Goal: Transaction & Acquisition: Purchase product/service

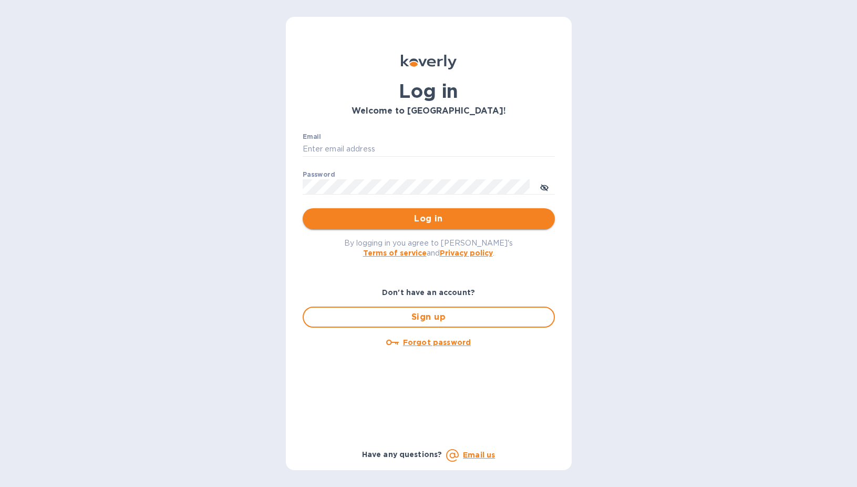
type input "[EMAIL_ADDRESS][DOMAIN_NAME]"
click at [377, 214] on span "Log in" at bounding box center [429, 218] width 236 height 13
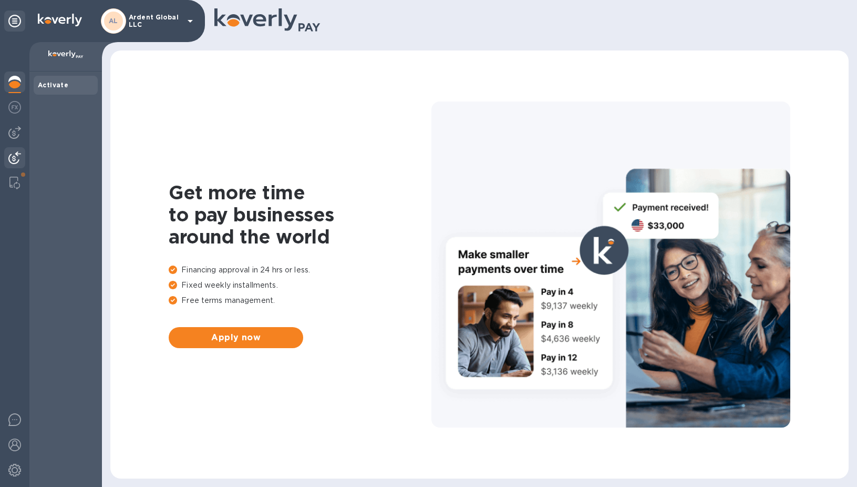
click at [14, 166] on div at bounding box center [14, 158] width 21 height 23
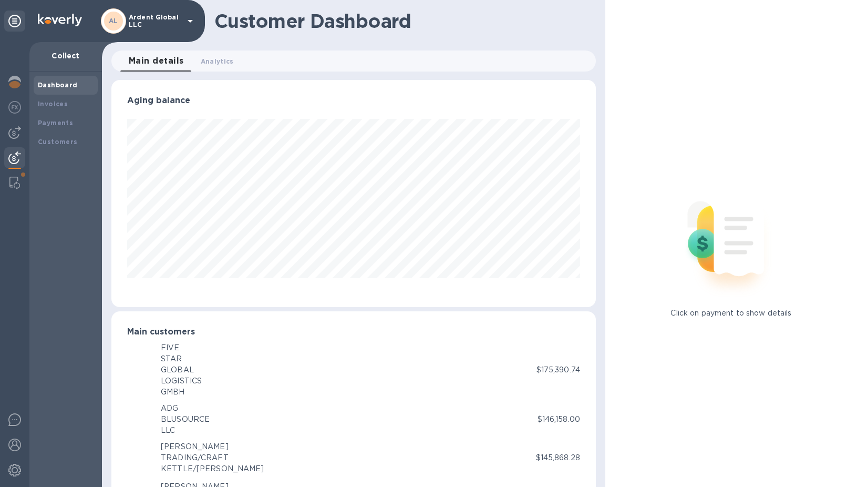
scroll to position [525465, 525211]
click at [17, 136] on img at bounding box center [14, 132] width 13 height 13
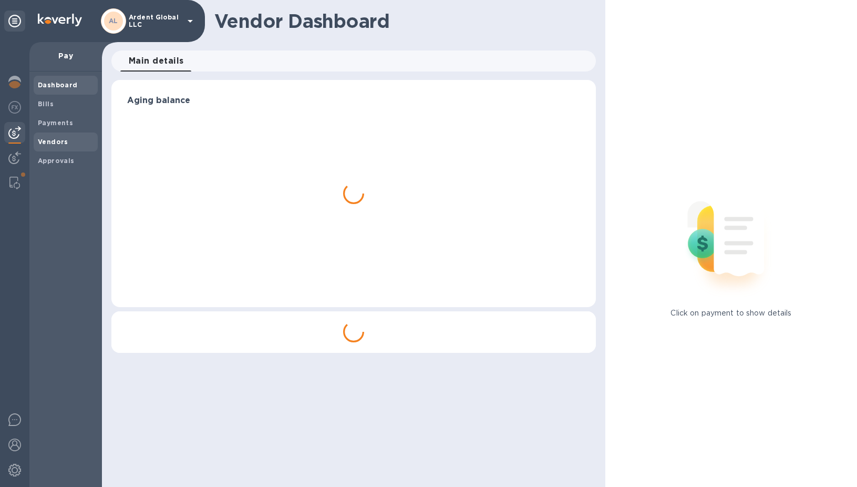
click at [74, 142] on span "Vendors" at bounding box center [66, 142] width 56 height 11
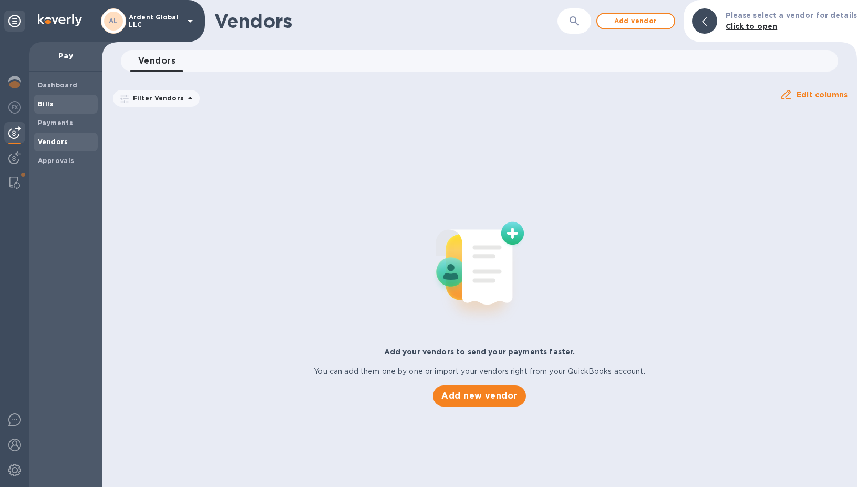
click at [63, 106] on span "Bills" at bounding box center [66, 104] width 56 height 11
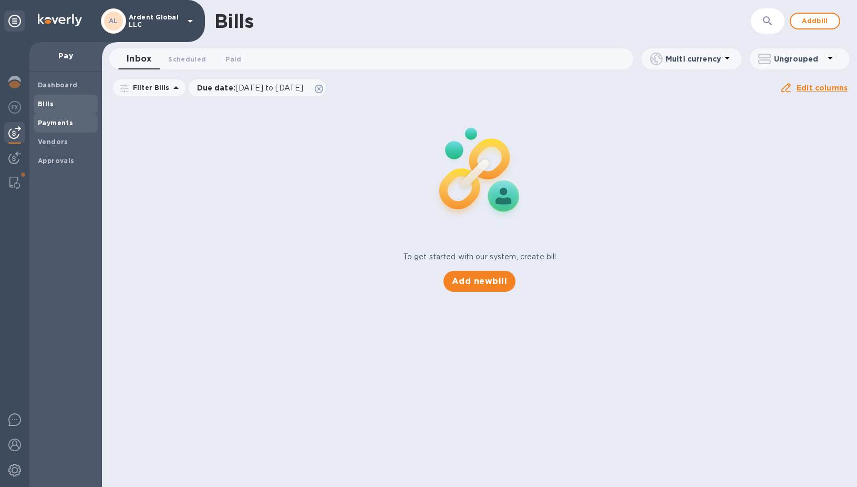
click at [59, 120] on b "Payments" at bounding box center [55, 123] width 35 height 8
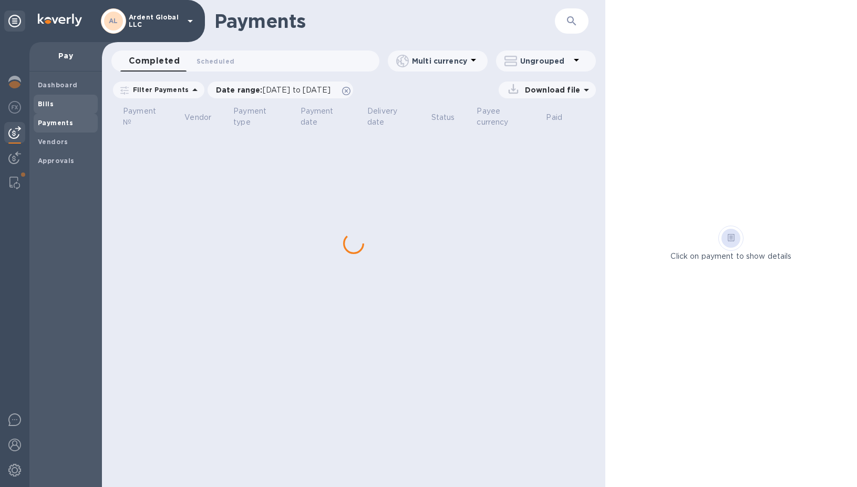
click at [59, 108] on span "Bills" at bounding box center [66, 104] width 56 height 11
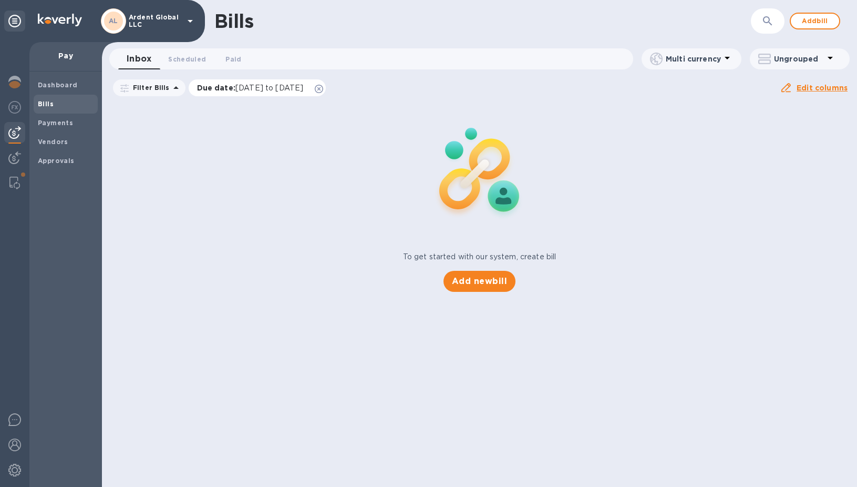
click at [323, 91] on icon at bounding box center [319, 89] width 8 height 8
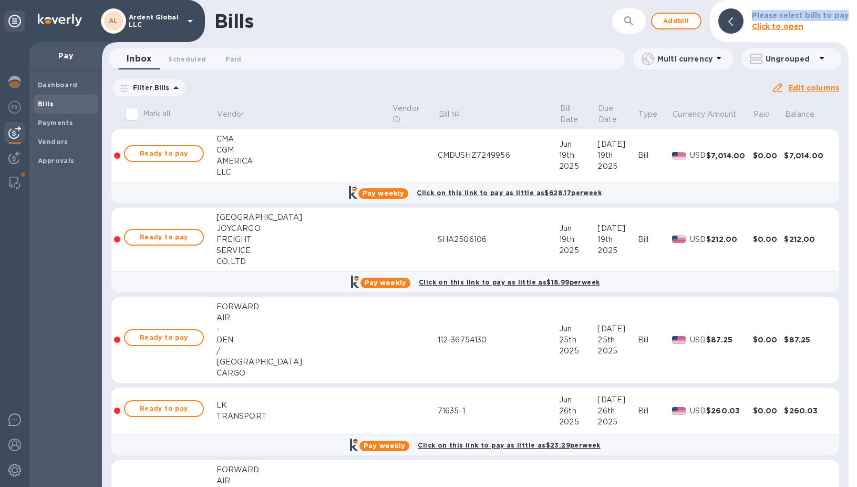
drag, startPoint x: 753, startPoint y: 21, endPoint x: 606, endPoint y: 22, distance: 147.7
click at [613, 22] on div "Bills ​ Add bill Please select bills to pay Click to open" at bounding box center [475, 21] width 747 height 42
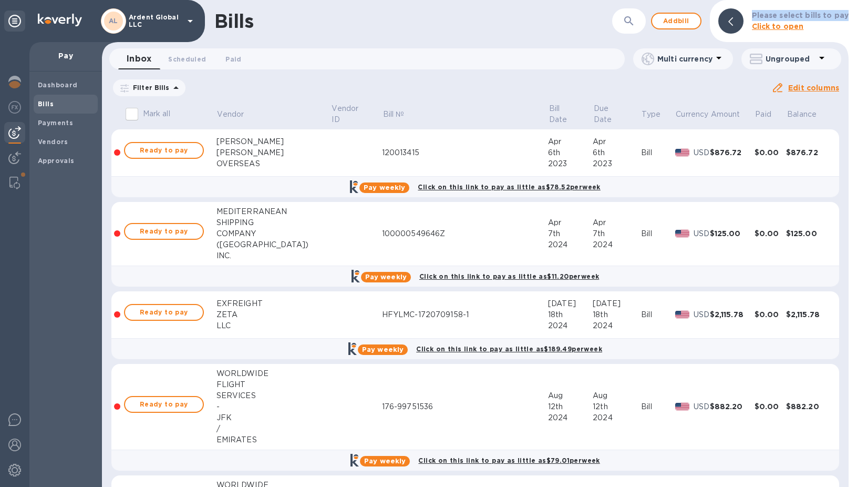
drag, startPoint x: 606, startPoint y: 22, endPoint x: 575, endPoint y: 32, distance: 32.6
click at [571, 32] on div "Bills" at bounding box center [413, 21] width 398 height 22
click at [631, 21] on icon "button" at bounding box center [629, 21] width 13 height 13
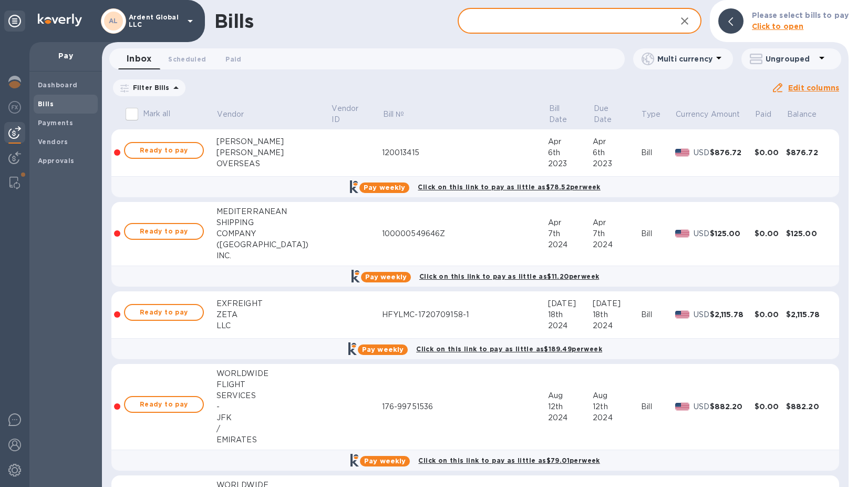
click at [524, 25] on input "text" at bounding box center [563, 21] width 210 height 26
type input "airlog"
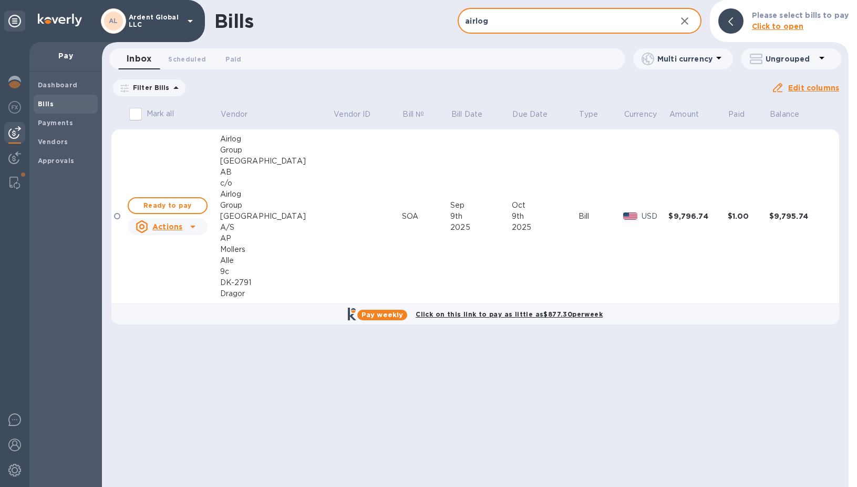
click at [265, 212] on div "Denmark" at bounding box center [276, 216] width 113 height 11
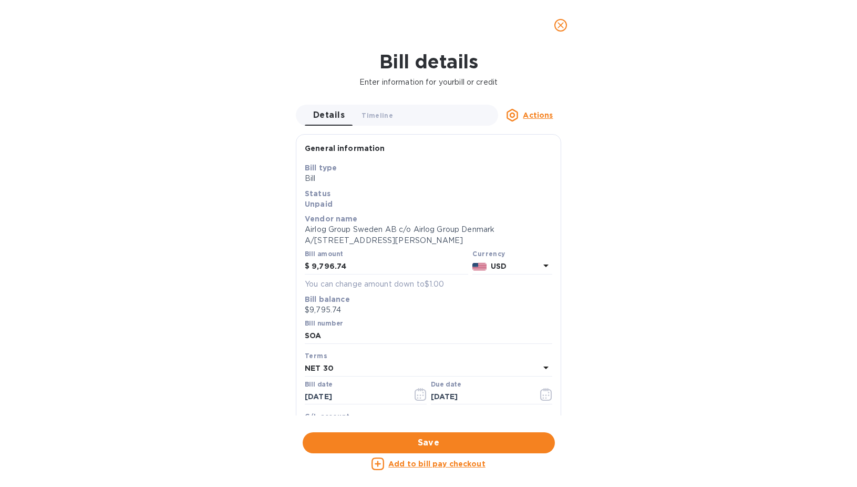
click at [564, 24] on icon "close" at bounding box center [561, 25] width 11 height 11
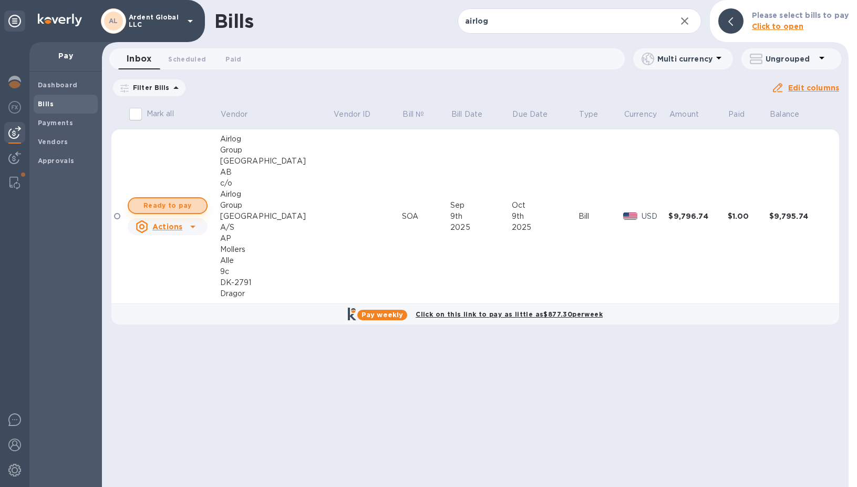
click at [156, 204] on span "Ready to pay" at bounding box center [167, 205] width 61 height 13
checkbox input "true"
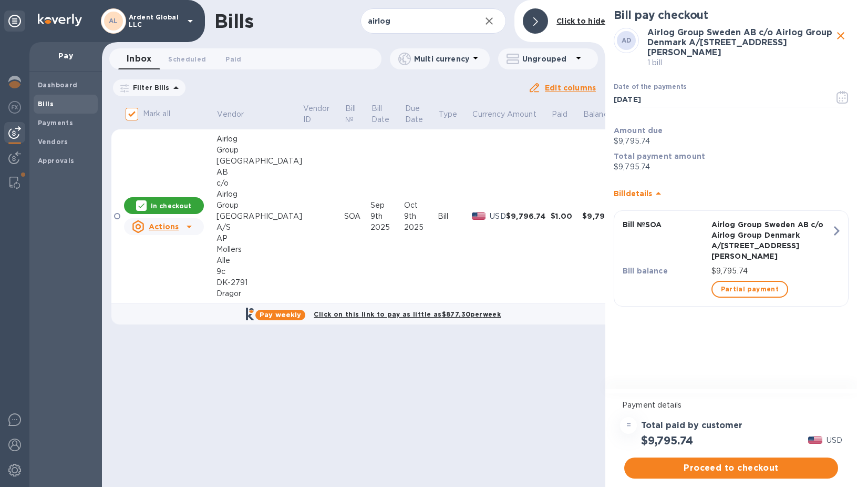
click at [750, 249] on p "Airlog Group Sweden AB c/o Airlog Group Denmark A/S AP Mollers Alle 9c DK-2791 …" at bounding box center [772, 240] width 120 height 42
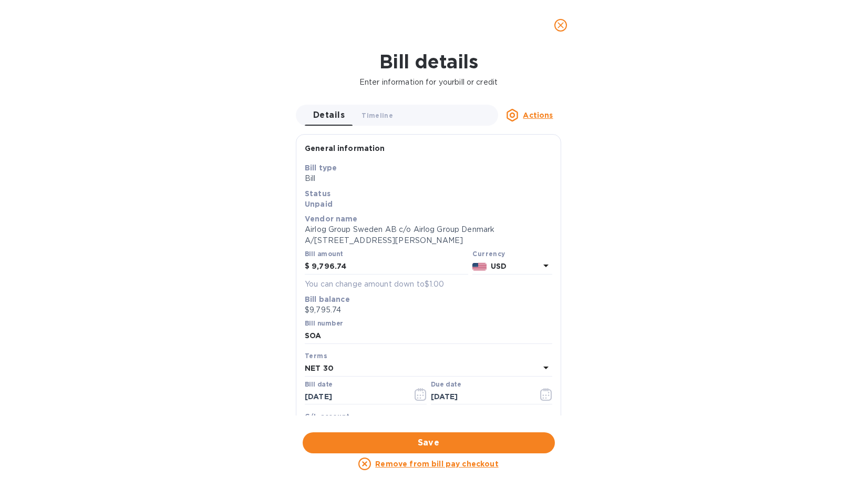
click at [560, 25] on icon "close" at bounding box center [561, 25] width 6 height 6
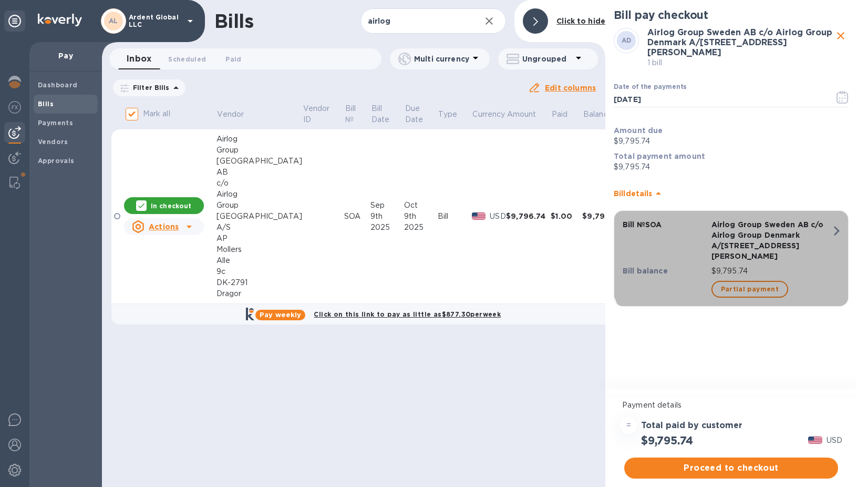
click at [745, 248] on p "Airlog Group Sweden AB c/o Airlog Group Denmark A/S AP Mollers Alle 9c DK-2791 …" at bounding box center [772, 240] width 120 height 42
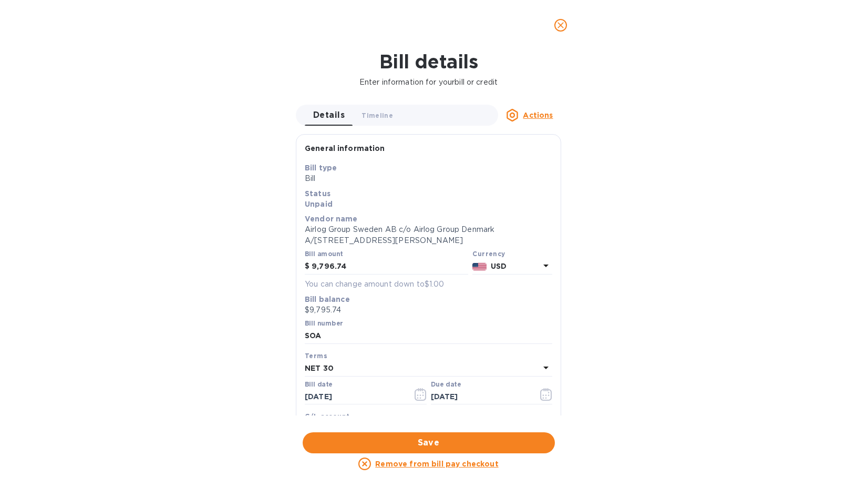
click at [370, 286] on p "You can change amount down to $1.00" at bounding box center [429, 284] width 248 height 11
click at [351, 265] on input "9,796.74" at bounding box center [390, 267] width 157 height 16
click at [331, 267] on input "9,796.74" at bounding box center [390, 267] width 157 height 16
type input "9,797.74"
click at [408, 442] on span "Save" at bounding box center [429, 442] width 236 height 13
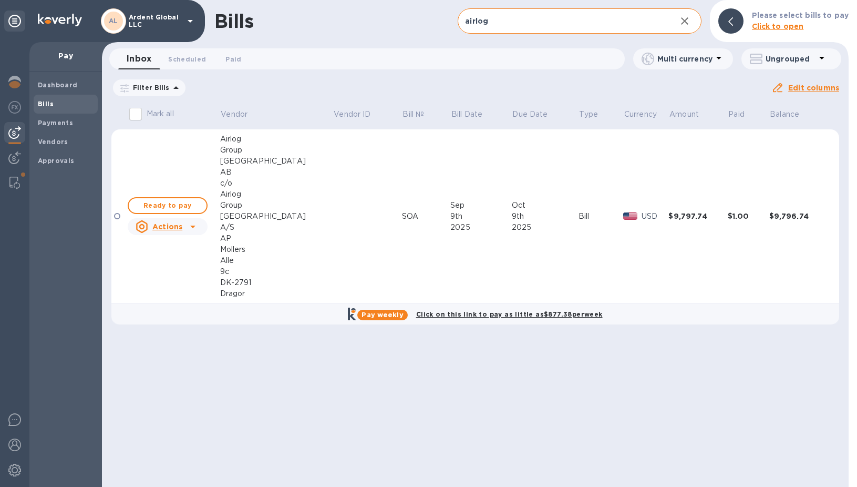
click at [601, 16] on input "airlog" at bounding box center [563, 21] width 210 height 26
click at [173, 205] on span "Ready to pay" at bounding box center [167, 205] width 61 height 13
checkbox input "true"
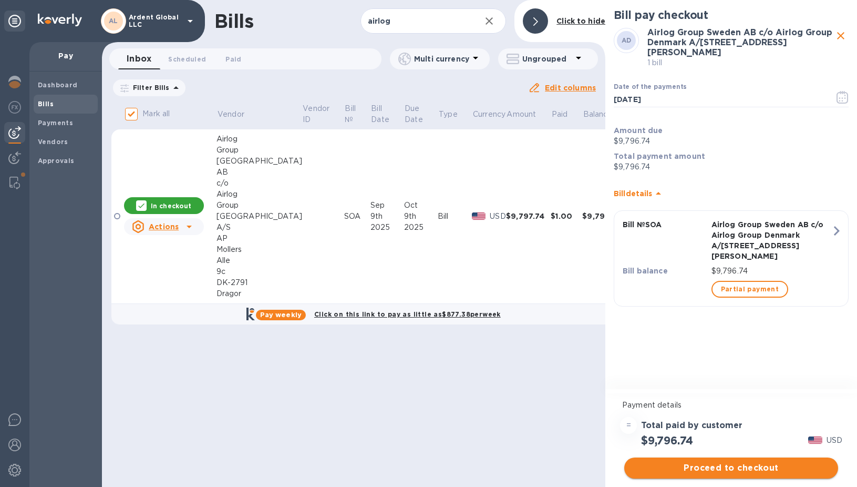
click at [739, 466] on span "Proceed to checkout" at bounding box center [731, 468] width 197 height 13
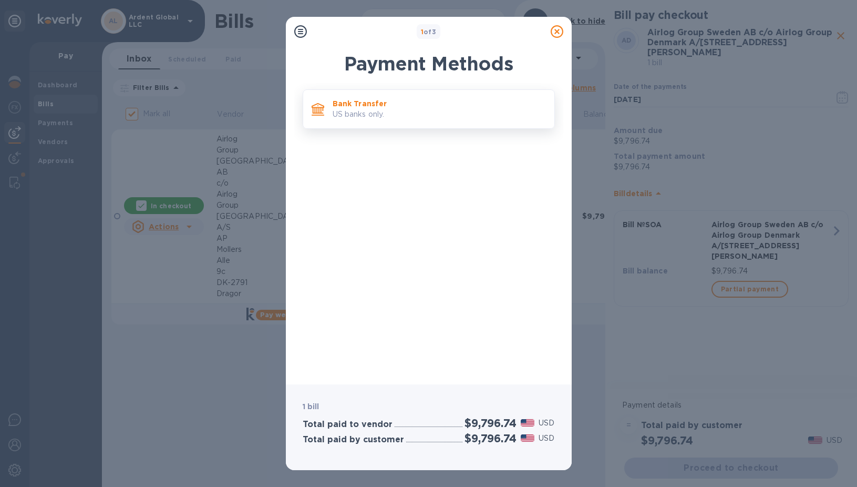
click at [439, 115] on p "US banks only." at bounding box center [439, 114] width 213 height 11
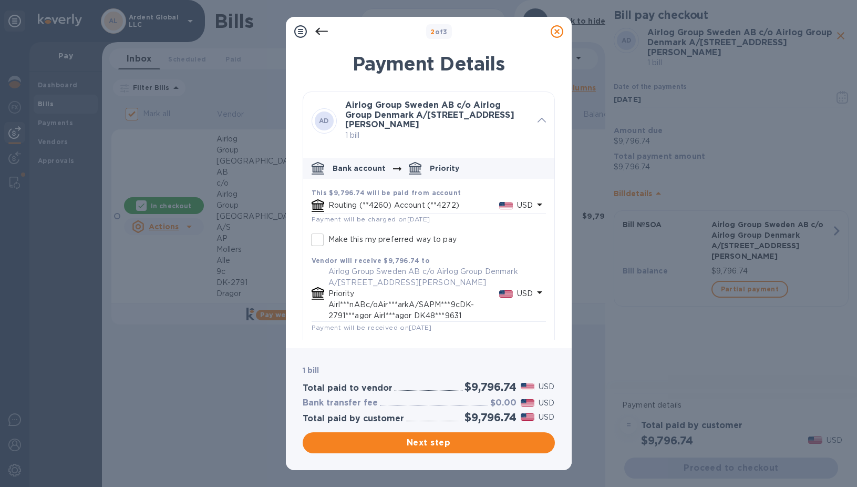
click at [428, 208] on p "Routing (**4260) Account (**4272)" at bounding box center [414, 205] width 171 height 11
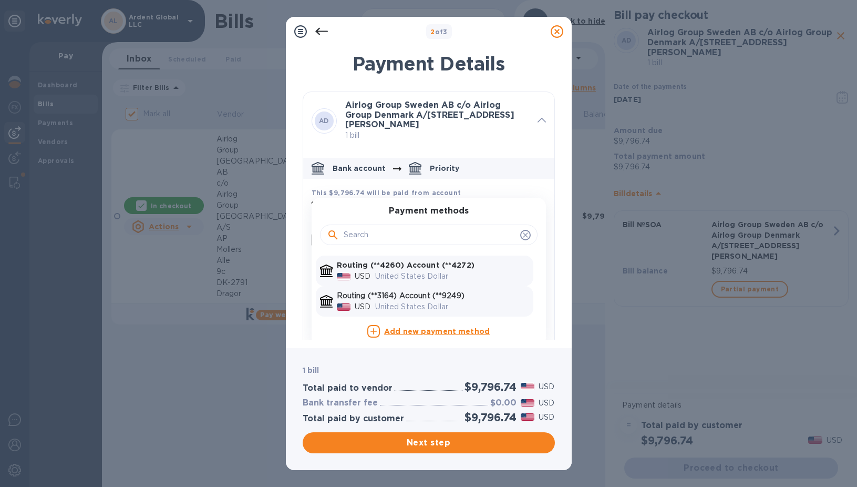
click at [421, 299] on div "United States Dollar" at bounding box center [452, 306] width 158 height 15
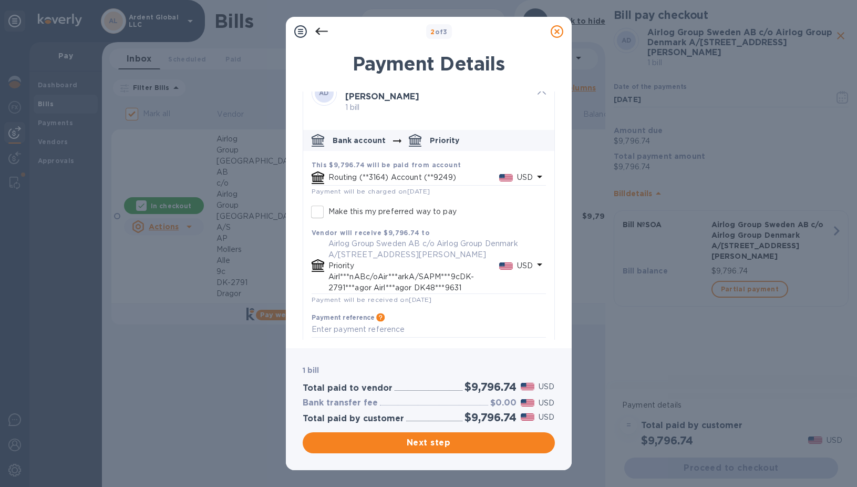
scroll to position [48, 0]
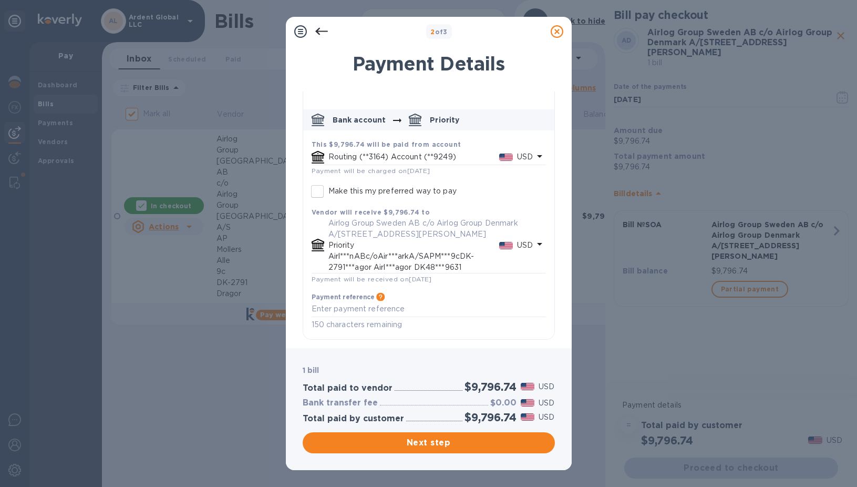
click at [386, 191] on p "Make this my preferred way to pay" at bounding box center [393, 191] width 128 height 11
click at [329, 191] on input "Make this my preferred way to pay" at bounding box center [317, 191] width 22 height 22
checkbox input "true"
click at [456, 441] on span "Next step" at bounding box center [429, 442] width 236 height 13
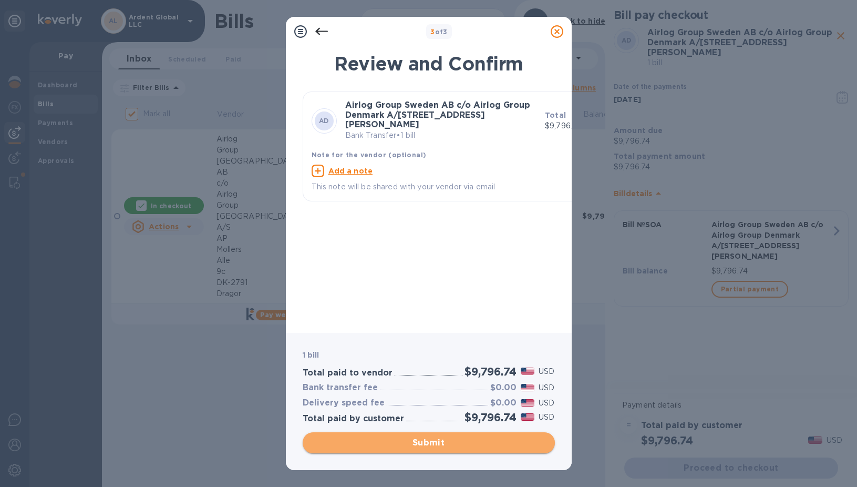
click at [452, 442] on span "Submit" at bounding box center [429, 442] width 236 height 13
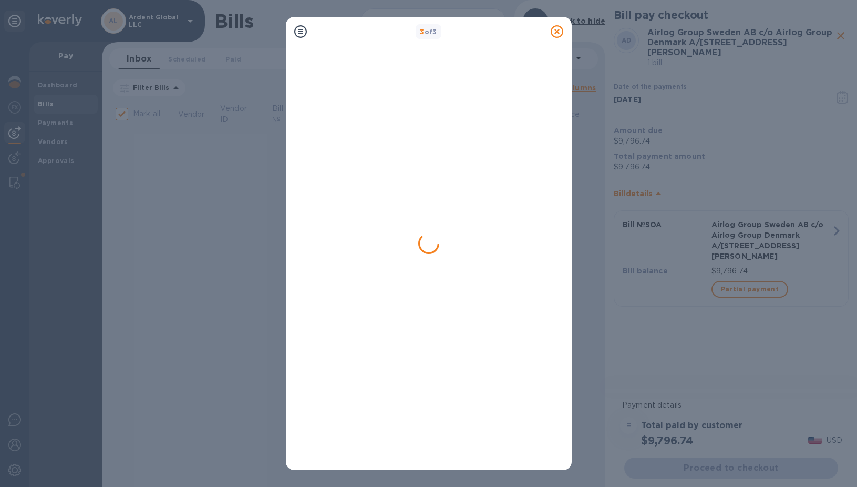
checkbox input "false"
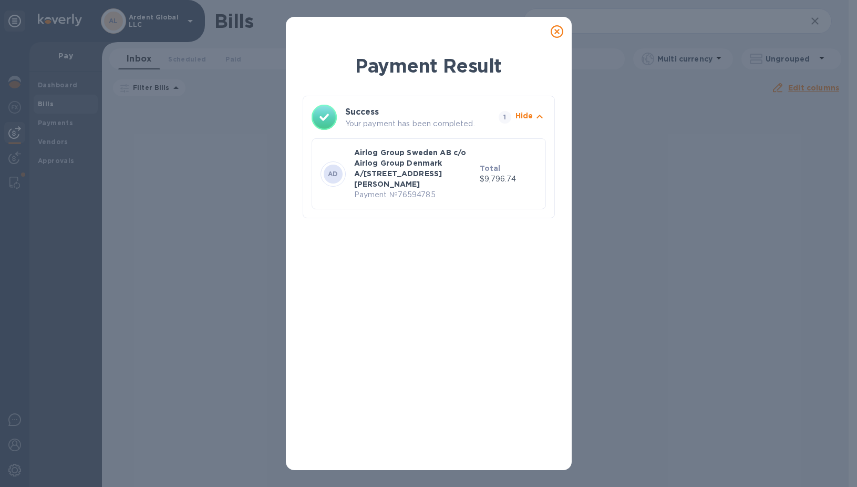
click at [553, 39] on div at bounding box center [557, 31] width 21 height 21
click at [557, 25] on div at bounding box center [557, 31] width 21 height 21
click at [556, 38] on div at bounding box center [557, 31] width 21 height 21
click at [556, 29] on icon at bounding box center [557, 31] width 13 height 13
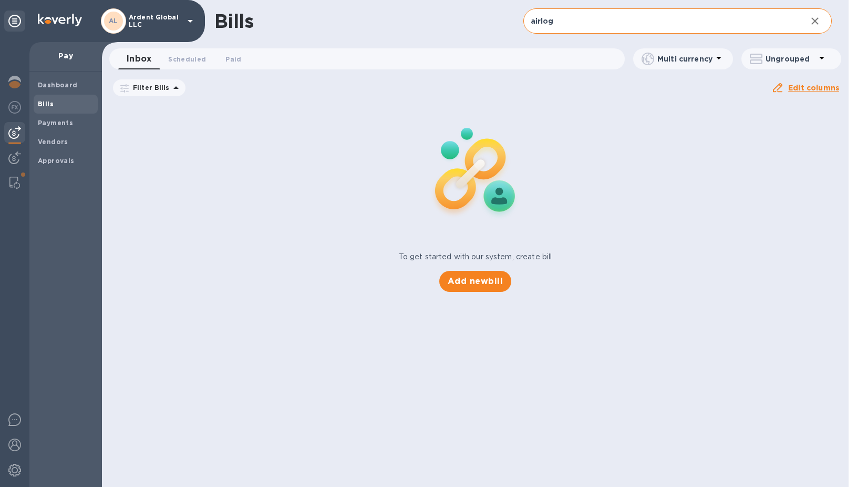
click at [580, 25] on input "airlog" at bounding box center [661, 21] width 275 height 26
click at [140, 180] on div "To get started with our system, create bill Add new bill" at bounding box center [475, 197] width 755 height 198
click at [600, 19] on input "warrant" at bounding box center [661, 21] width 275 height 26
click at [565, 19] on input "warr" at bounding box center [661, 21] width 275 height 26
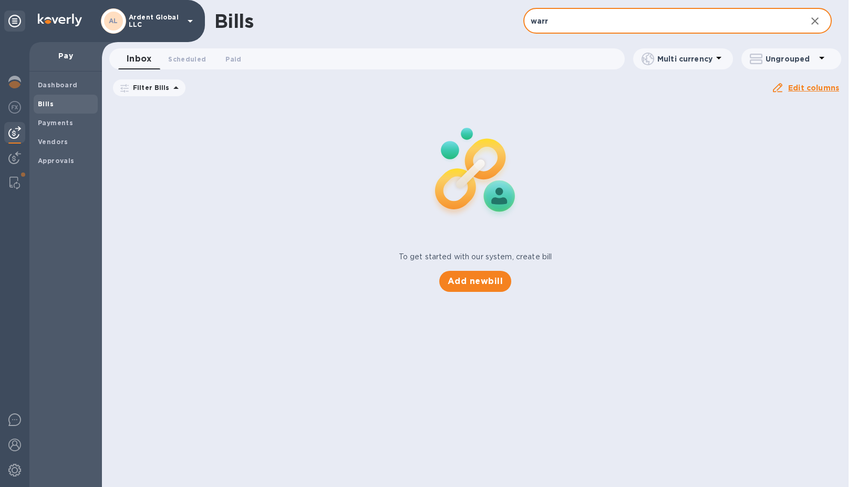
type input "warrant"
click at [579, 21] on input "warrant" at bounding box center [661, 21] width 275 height 26
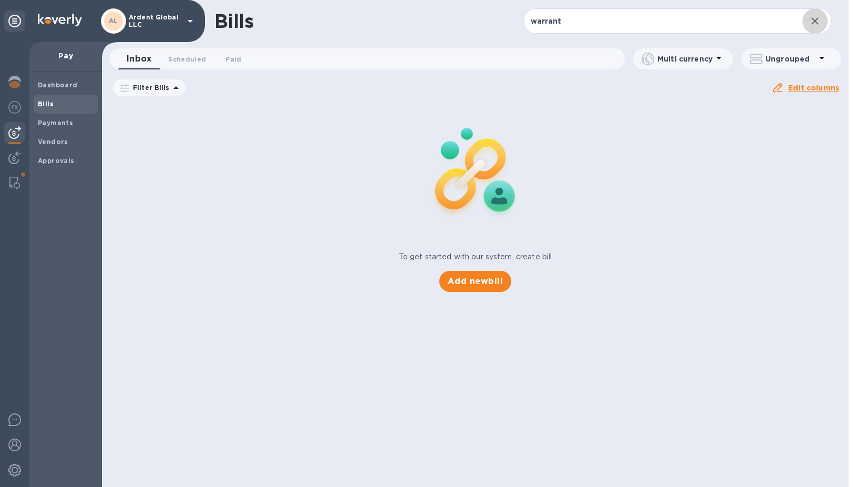
click at [811, 24] on icon "button" at bounding box center [815, 21] width 13 height 13
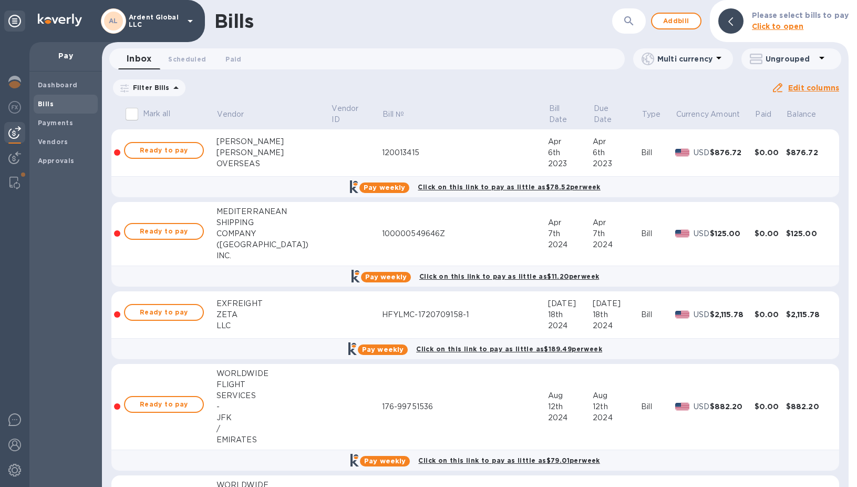
scroll to position [210, 0]
